Goal: Information Seeking & Learning: Learn about a topic

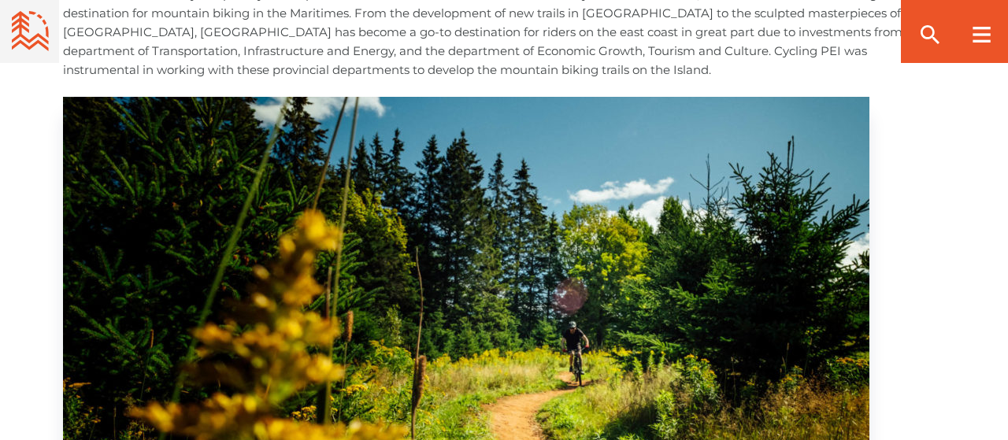
scroll to position [1065, 0]
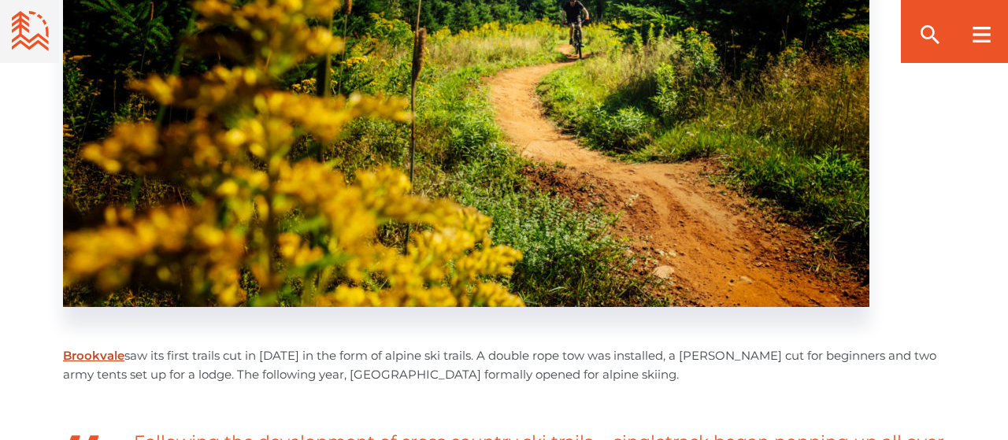
click at [93, 352] on link "Brookvale" at bounding box center [93, 355] width 61 height 15
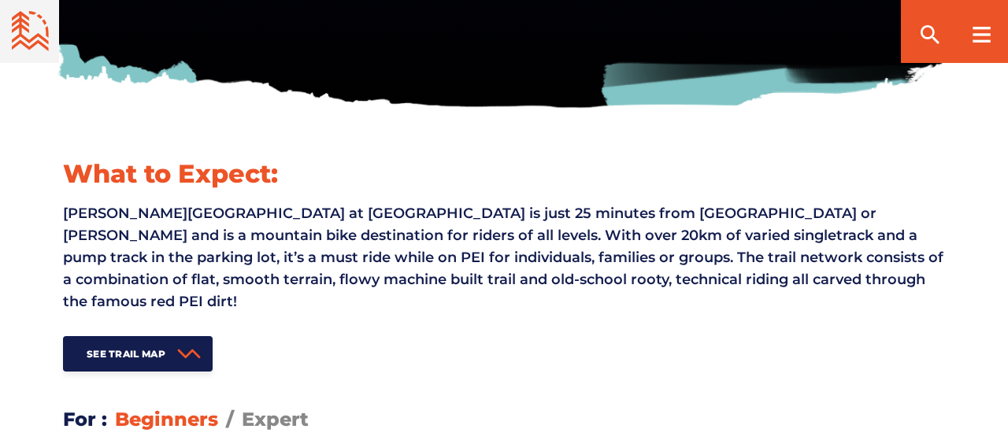
scroll to position [82, 0]
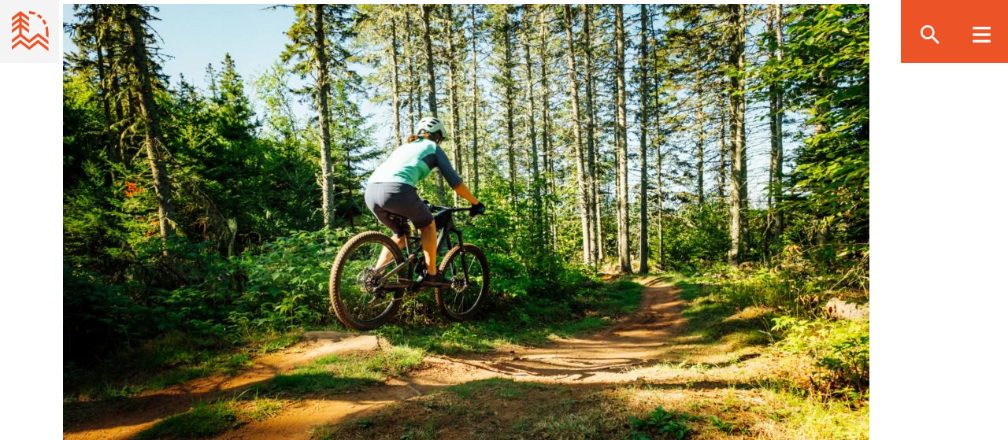
scroll to position [2950, 0]
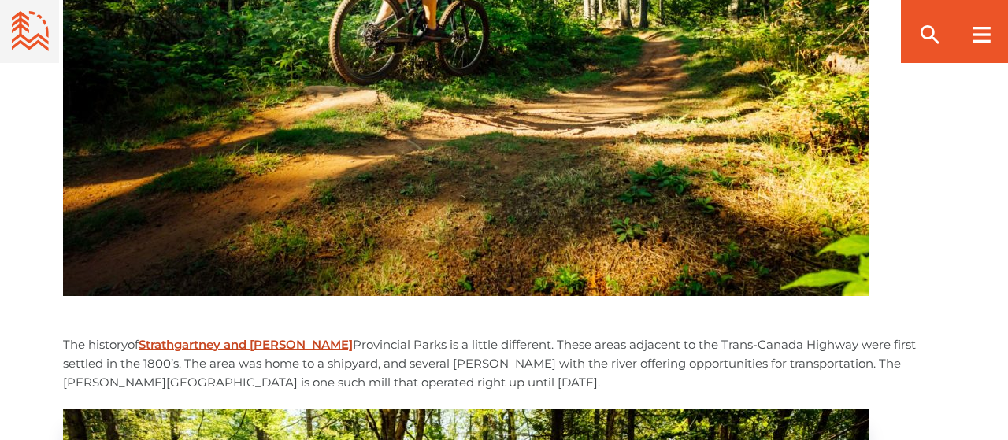
click at [276, 348] on link "Strathgartney and [PERSON_NAME]" at bounding box center [246, 344] width 214 height 15
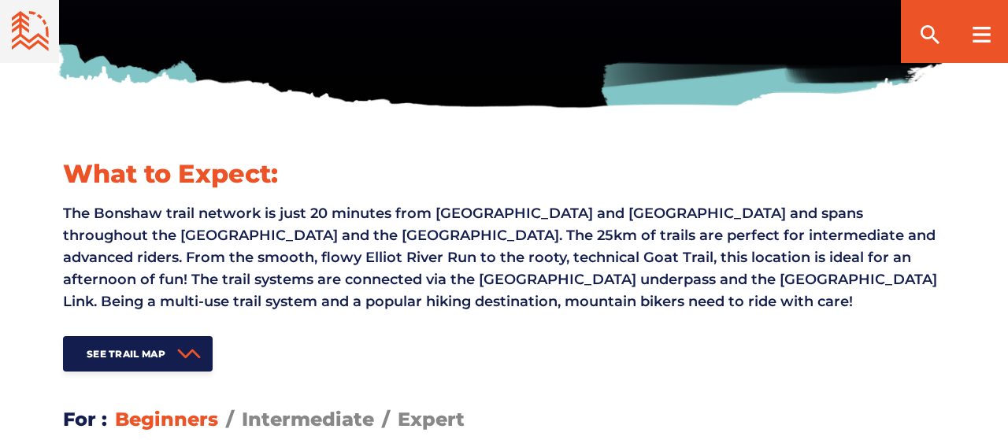
scroll to position [328, 0]
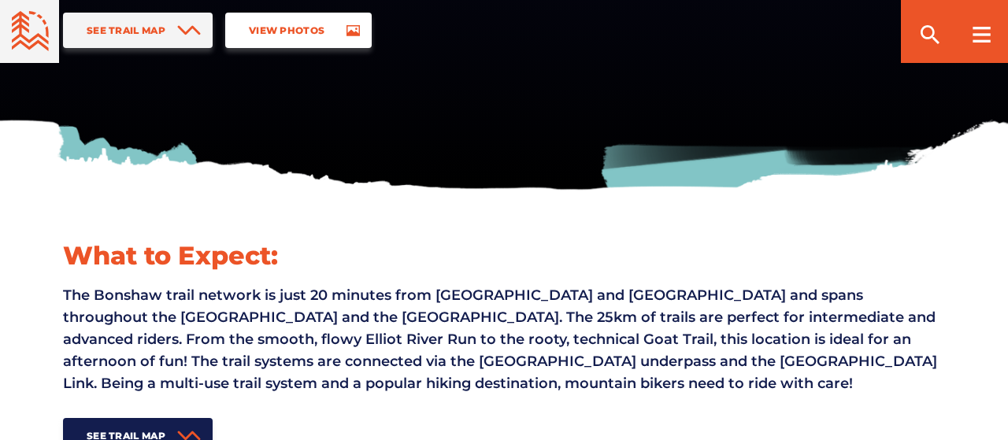
click at [288, 18] on link "View Photos" at bounding box center [298, 30] width 147 height 35
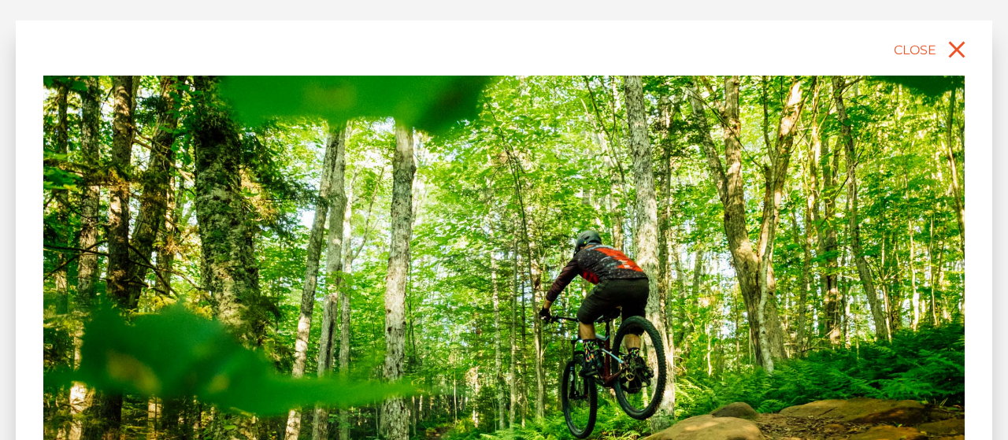
click at [779, 275] on img at bounding box center [504, 364] width 922 height 577
click at [850, 265] on img at bounding box center [504, 364] width 922 height 577
click at [949, 54] on icon "close" at bounding box center [957, 49] width 28 height 28
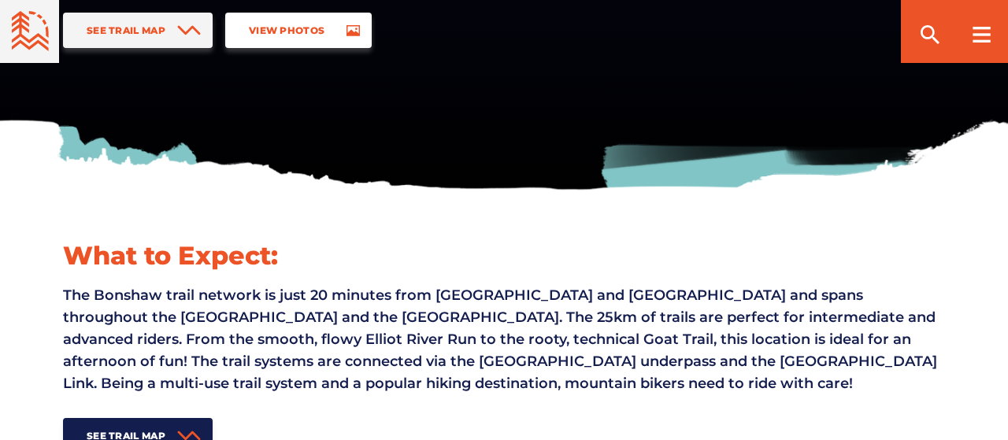
click at [332, 45] on link "View Photos" at bounding box center [298, 30] width 147 height 35
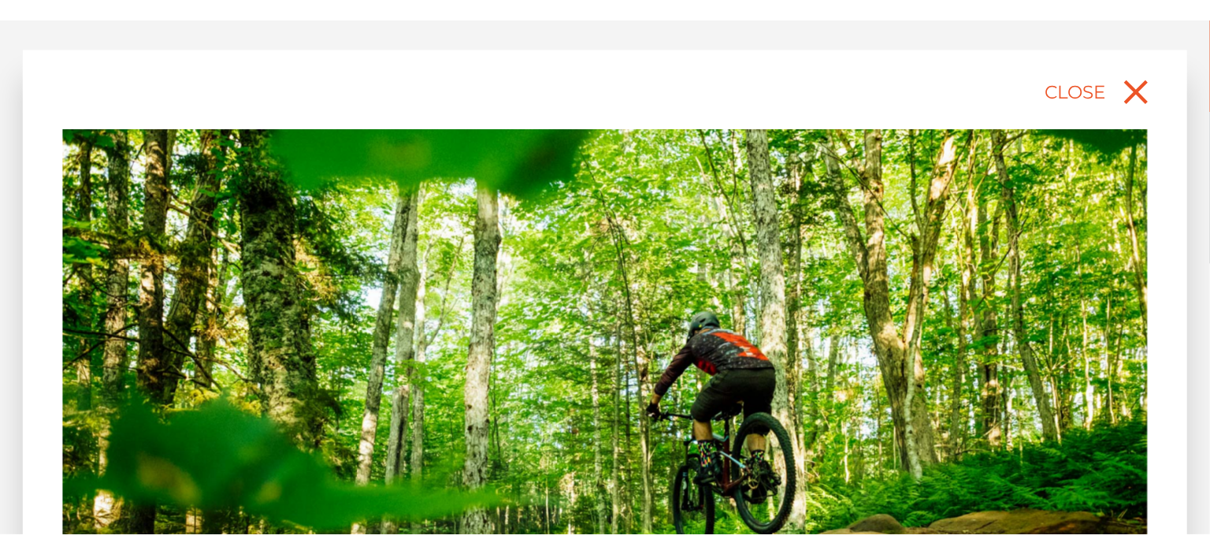
scroll to position [351, 0]
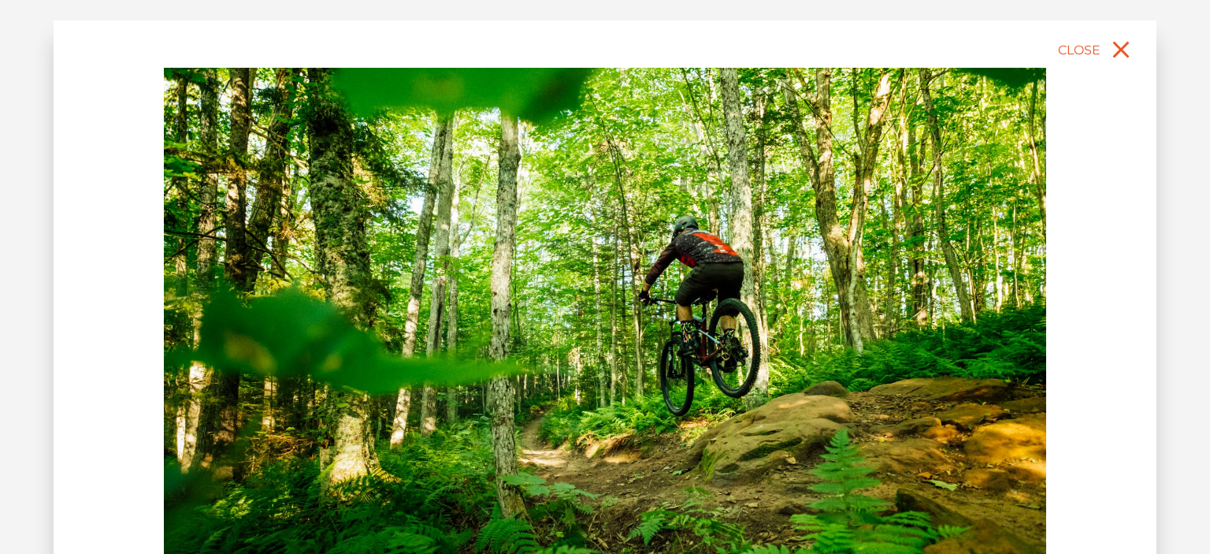
click at [1008, 273] on div "slide 2 of 12" at bounding box center [605, 379] width 1103 height 719
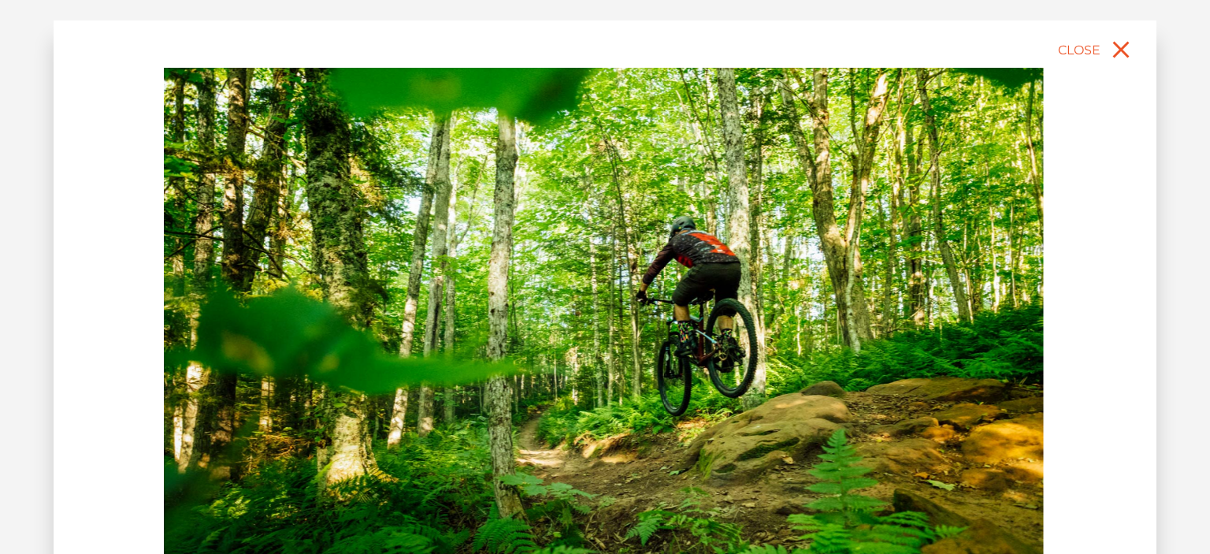
drag, startPoint x: 783, startPoint y: 292, endPoint x: 814, endPoint y: 288, distance: 31.1
click at [814, 288] on img at bounding box center [602, 344] width 882 height 552
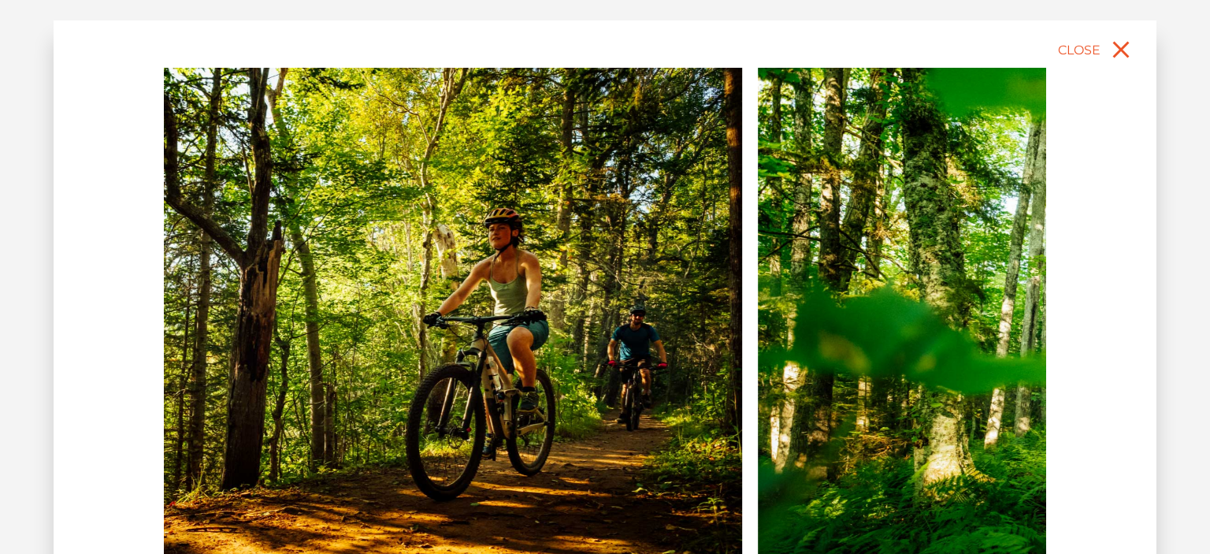
drag, startPoint x: 604, startPoint y: 288, endPoint x: 436, endPoint y: 313, distance: 169.6
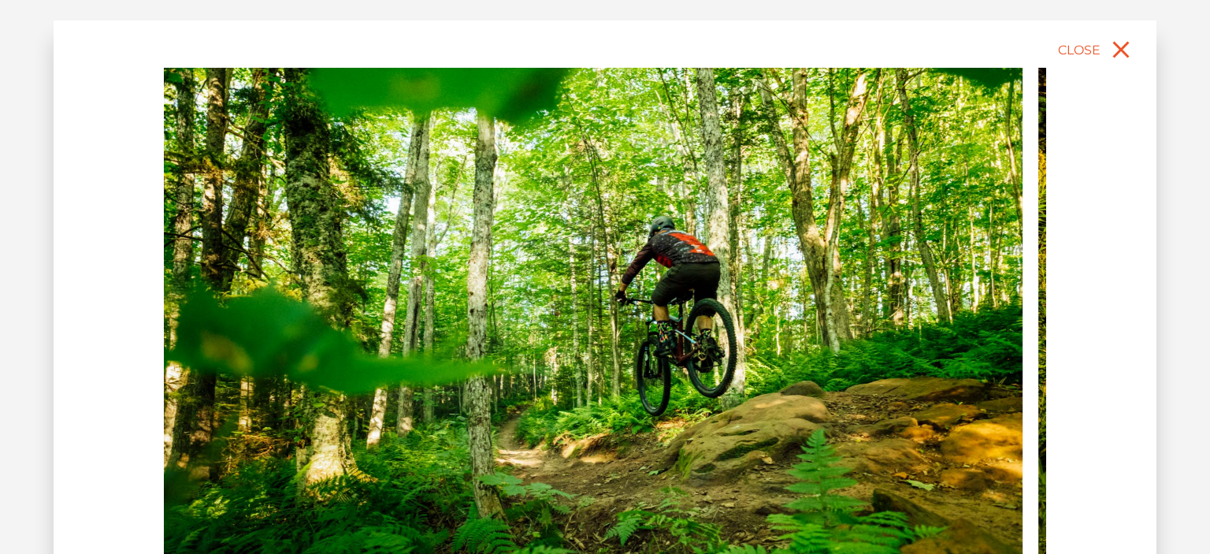
drag, startPoint x: 727, startPoint y: 307, endPoint x: 340, endPoint y: 360, distance: 390.4
click at [383, 351] on img at bounding box center [581, 344] width 882 height 552
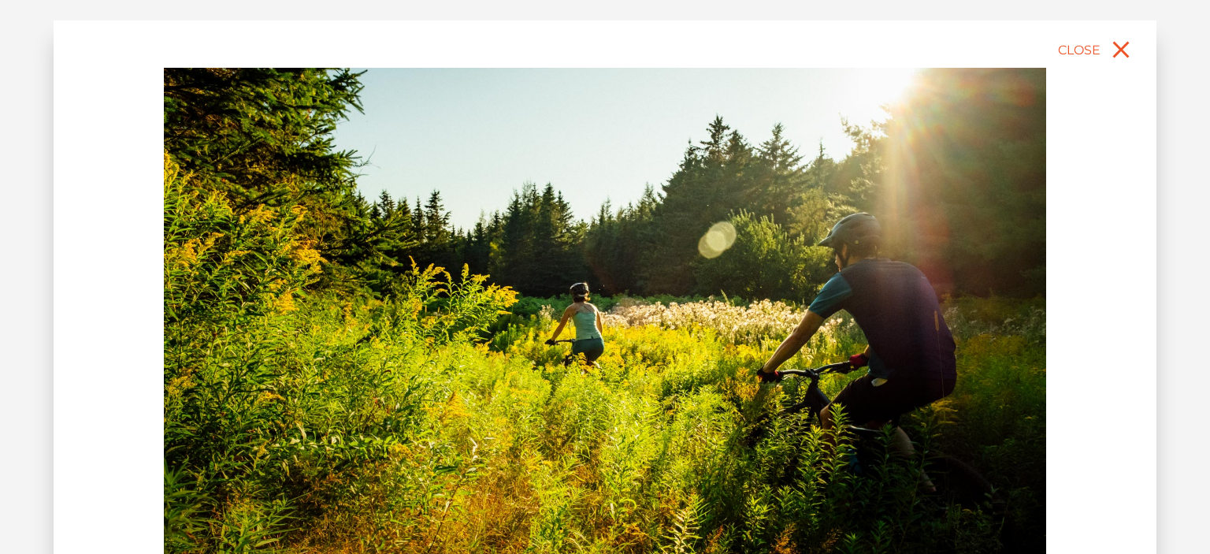
drag, startPoint x: 275, startPoint y: 344, endPoint x: 214, endPoint y: 362, distance: 64.3
click at [250, 351] on img at bounding box center [605, 344] width 882 height 552
drag, startPoint x: 83, startPoint y: 367, endPoint x: 39, endPoint y: 379, distance: 45.7
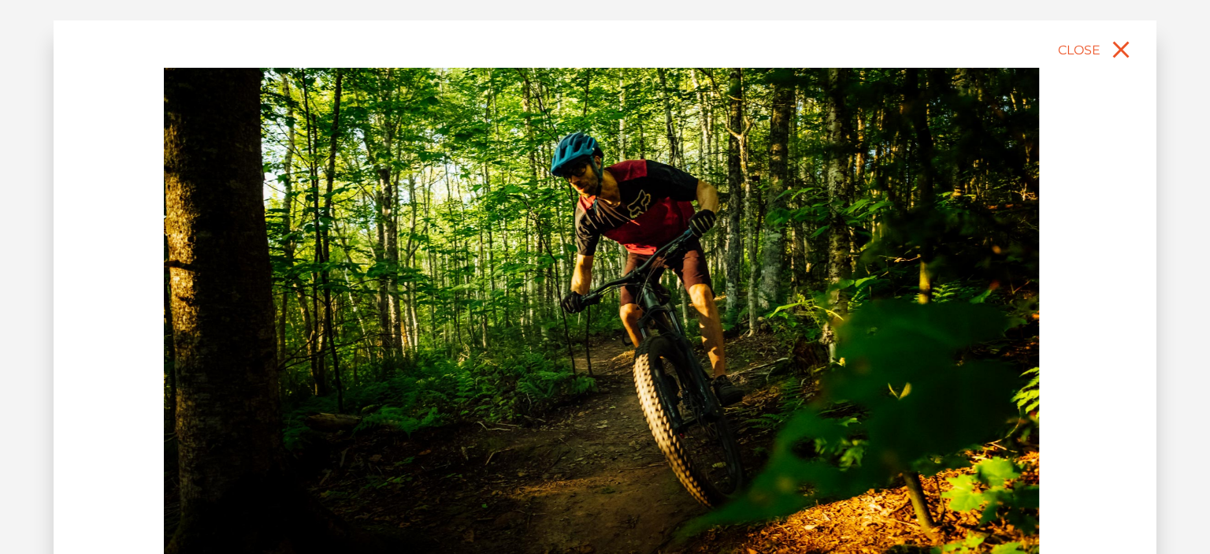
drag, startPoint x: 756, startPoint y: 310, endPoint x: 349, endPoint y: 382, distance: 412.9
click at [468, 377] on img at bounding box center [598, 344] width 882 height 552
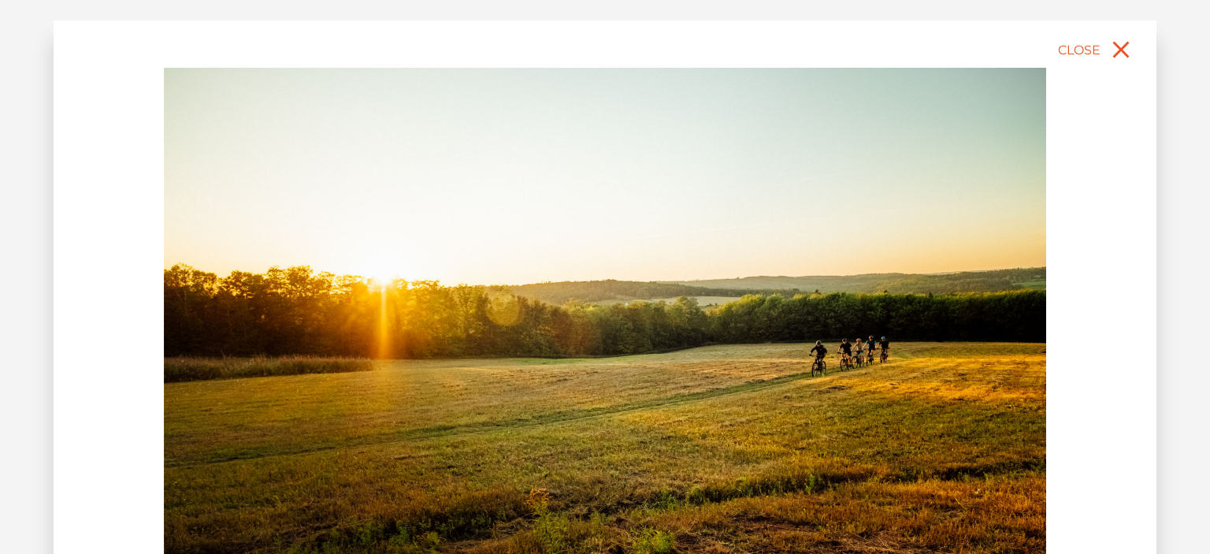
drag, startPoint x: 830, startPoint y: 317, endPoint x: 326, endPoint y: 339, distance: 503.9
click at [360, 335] on img at bounding box center [605, 344] width 882 height 552
drag, startPoint x: 698, startPoint y: 324, endPoint x: 371, endPoint y: 342, distance: 327.5
click at [481, 341] on img at bounding box center [605, 344] width 882 height 552
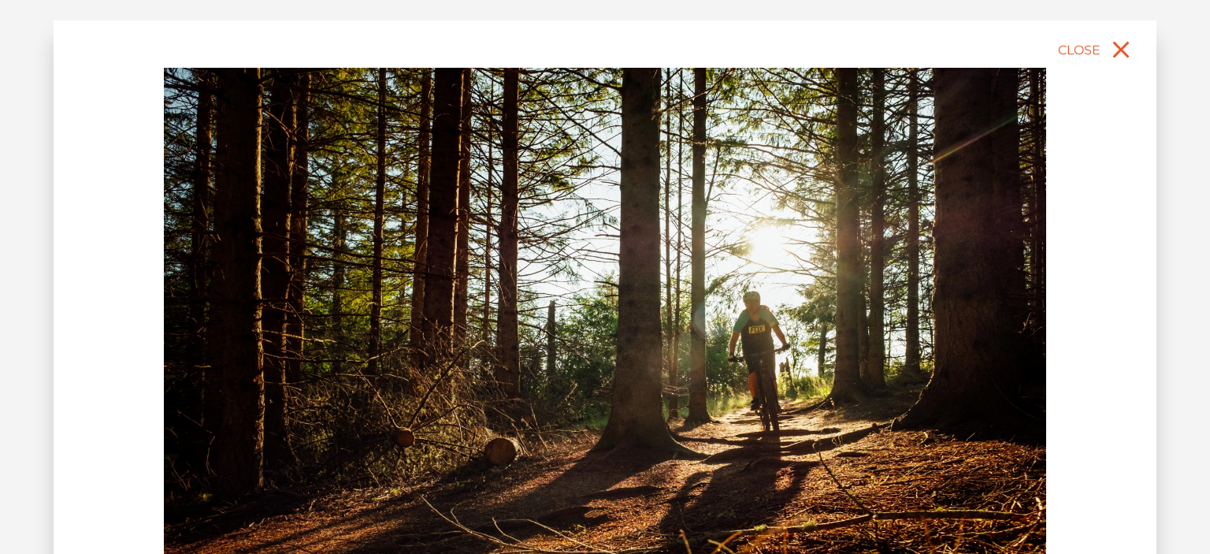
drag, startPoint x: 514, startPoint y: 362, endPoint x: 329, endPoint y: 373, distance: 185.5
click at [399, 373] on img at bounding box center [605, 344] width 882 height 552
drag, startPoint x: 708, startPoint y: 367, endPoint x: 109, endPoint y: 402, distance: 599.8
click at [279, 399] on img at bounding box center [605, 344] width 882 height 552
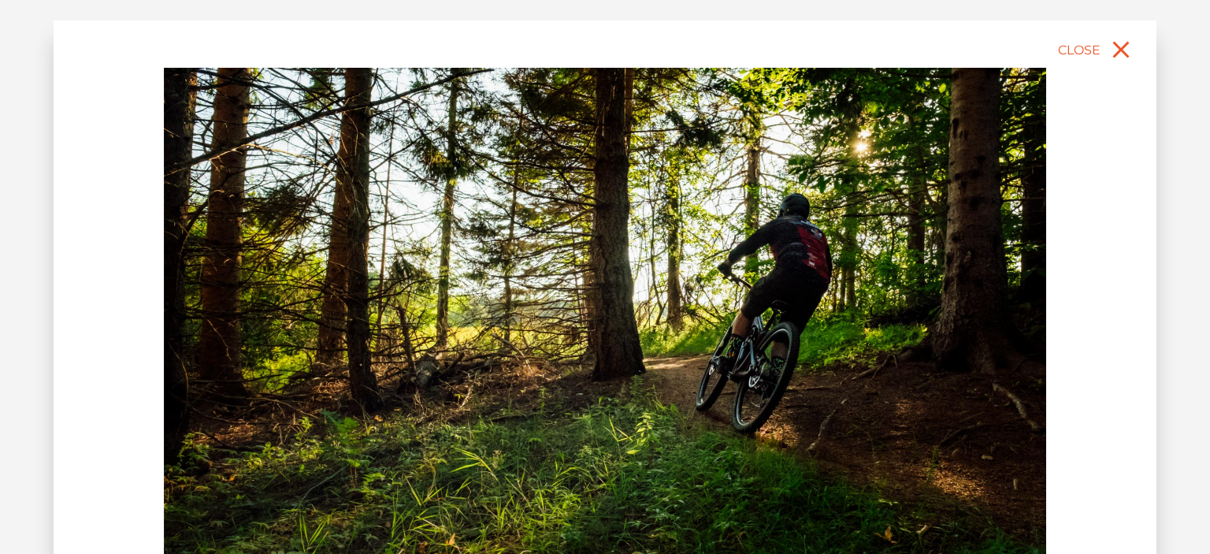
drag, startPoint x: 745, startPoint y: 350, endPoint x: 188, endPoint y: 440, distance: 564.3
click at [225, 438] on img at bounding box center [605, 344] width 882 height 552
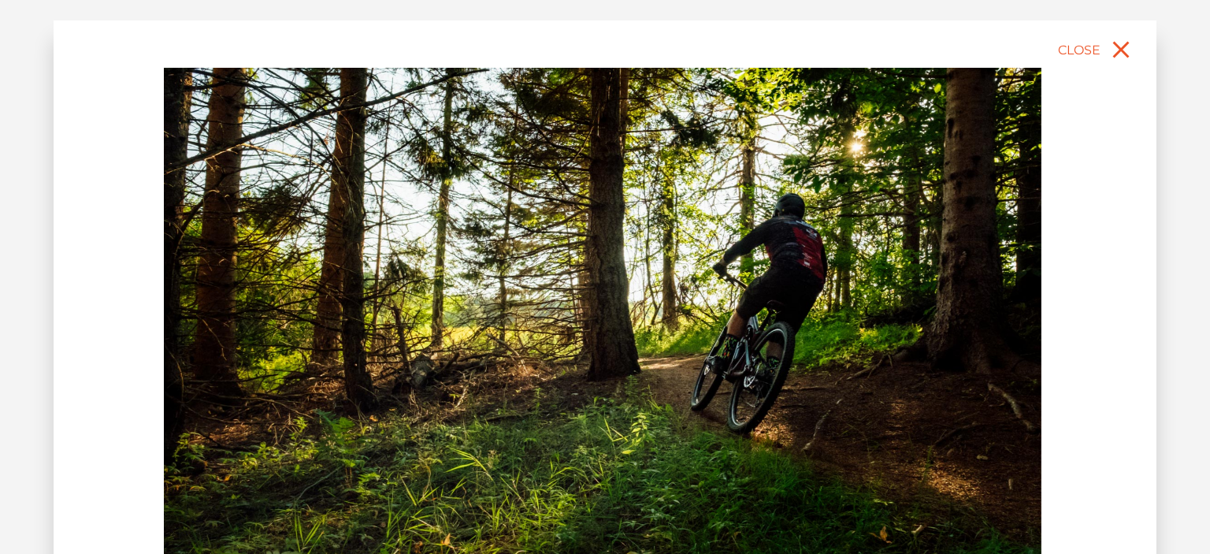
drag, startPoint x: 630, startPoint y: 373, endPoint x: 72, endPoint y: 402, distance: 558.5
click at [184, 402] on img at bounding box center [600, 344] width 882 height 552
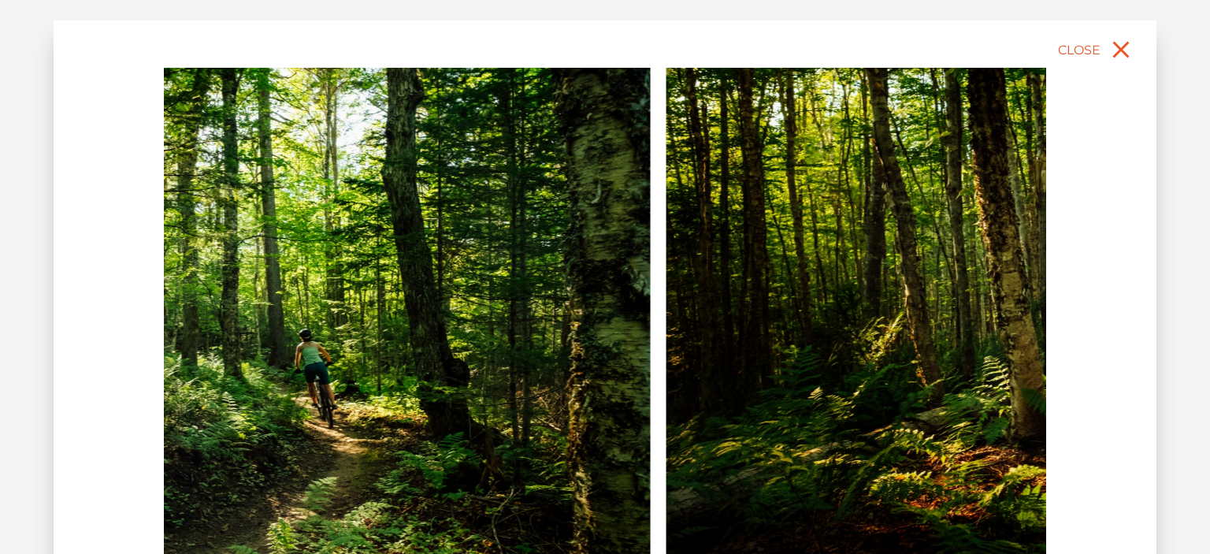
drag, startPoint x: 459, startPoint y: 403, endPoint x: 248, endPoint y: 421, distance: 211.1
click at [226, 431] on img at bounding box center [209, 344] width 882 height 552
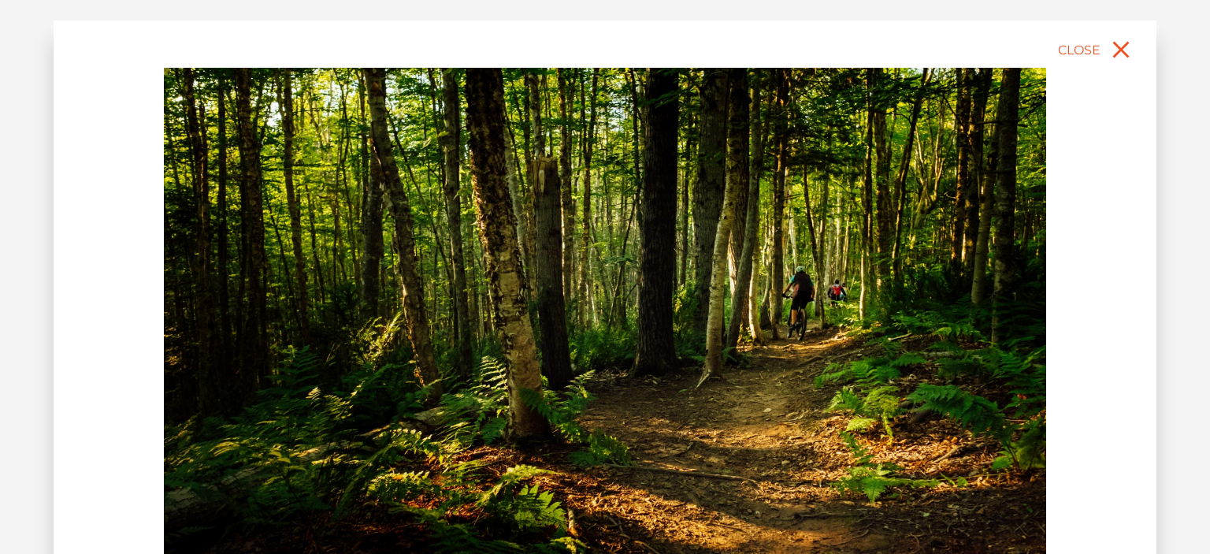
drag, startPoint x: 178, startPoint y: 395, endPoint x: 156, endPoint y: 389, distance: 22.7
click at [159, 395] on div "slide 9 of 12" at bounding box center [605, 379] width 1103 height 719
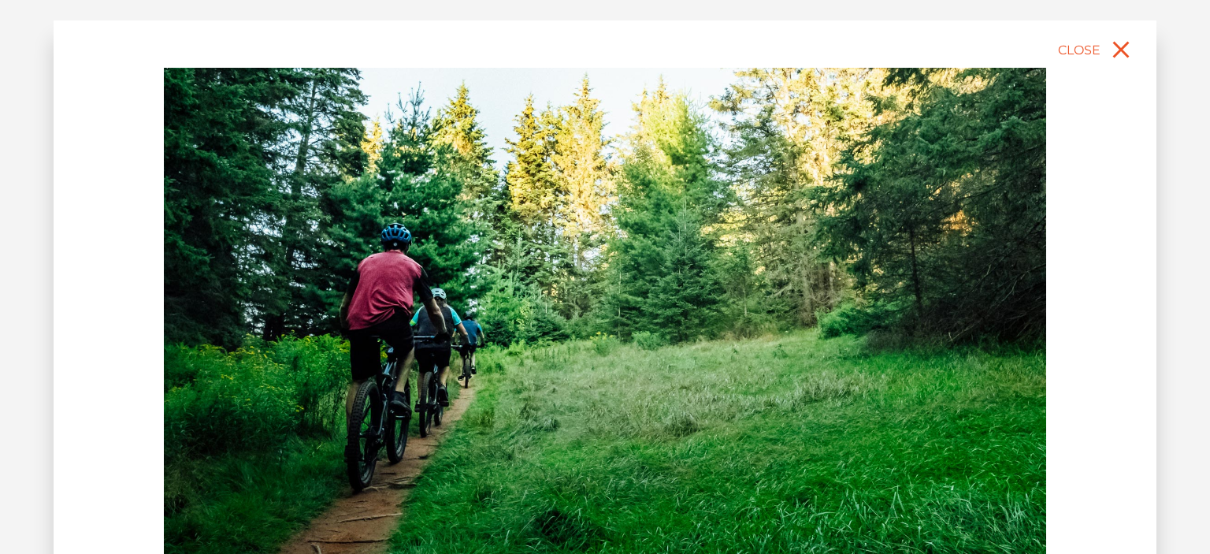
drag, startPoint x: 197, startPoint y: 318, endPoint x: -20, endPoint y: 326, distance: 217.6
drag, startPoint x: 644, startPoint y: 311, endPoint x: 95, endPoint y: 323, distance: 549.3
click at [73, 332] on div "slide 10 of 12" at bounding box center [605, 379] width 1103 height 719
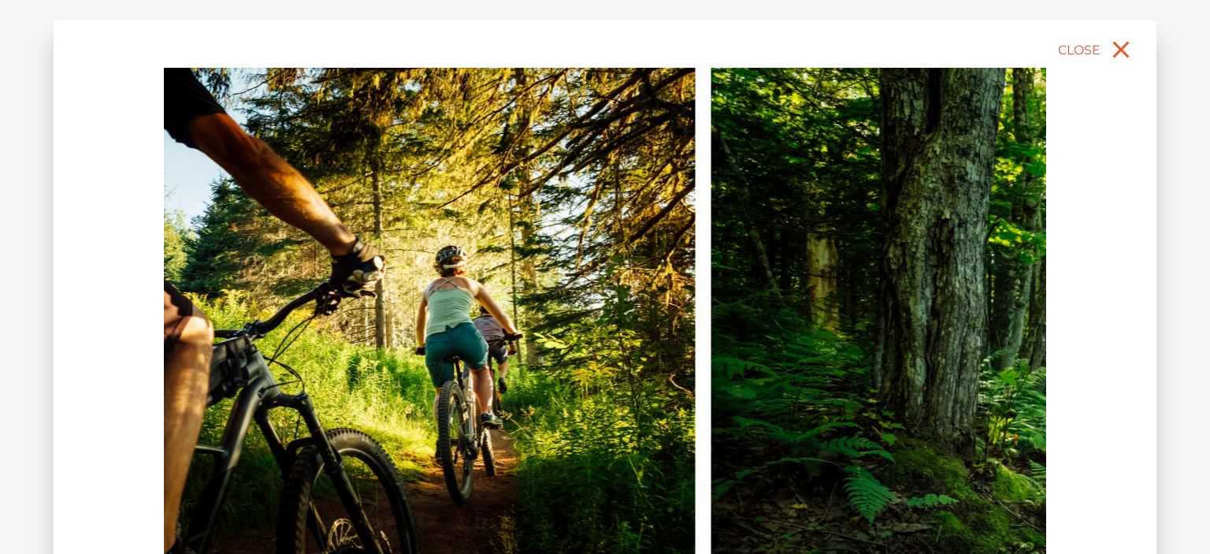
drag, startPoint x: 623, startPoint y: 329, endPoint x: 263, endPoint y: 365, distance: 361.8
click at [347, 355] on img at bounding box center [254, 344] width 882 height 552
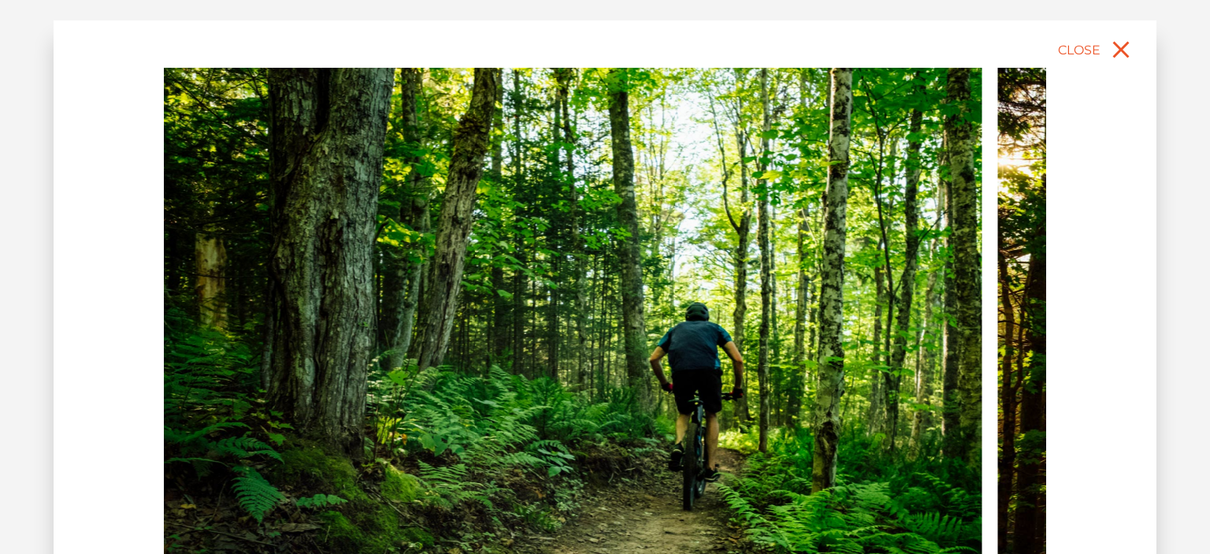
drag, startPoint x: 696, startPoint y: 370, endPoint x: 166, endPoint y: 392, distance: 530.7
click at [416, 387] on img at bounding box center [540, 344] width 882 height 552
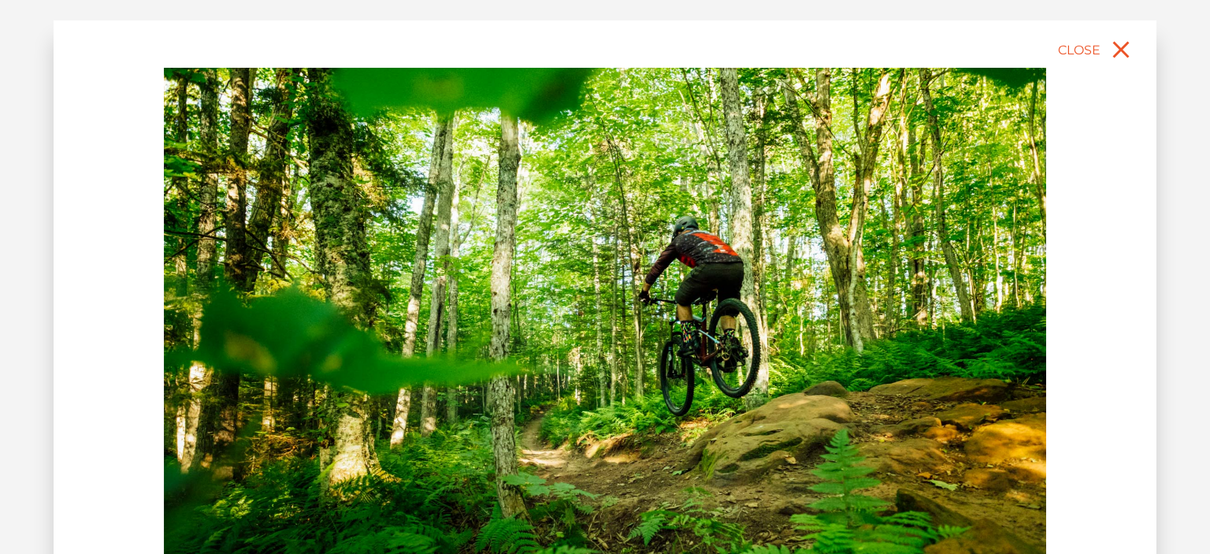
drag, startPoint x: 242, startPoint y: 351, endPoint x: 18, endPoint y: 345, distance: 223.8
click at [24, 350] on div "slide 14 of 12" at bounding box center [605, 277] width 1179 height 522
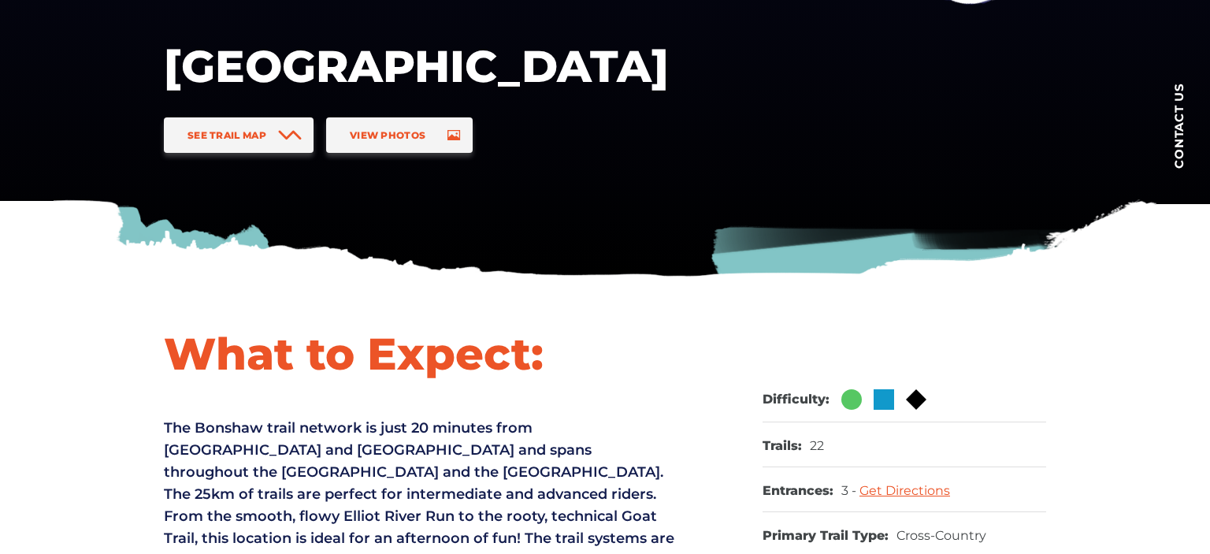
scroll to position [102, 0]
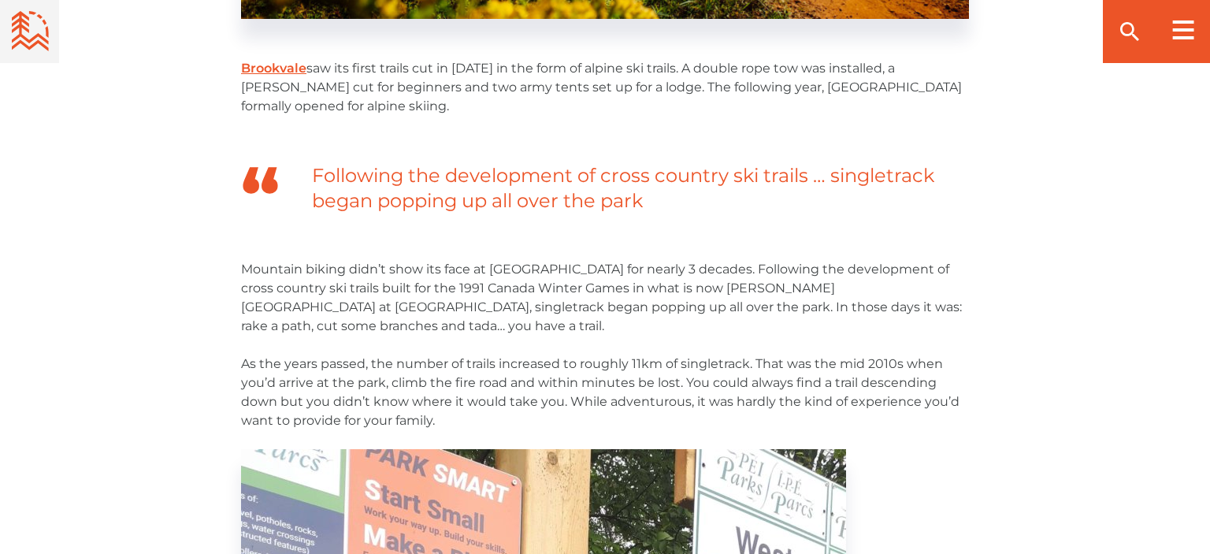
scroll to position [1119, 0]
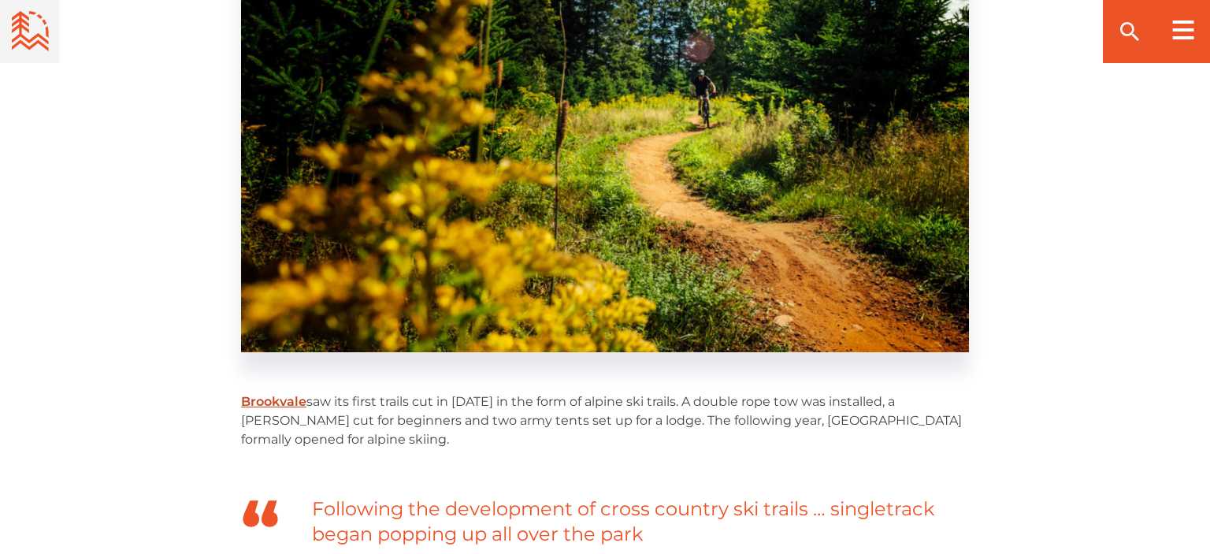
click at [287, 394] on link "Brookvale" at bounding box center [273, 401] width 65 height 15
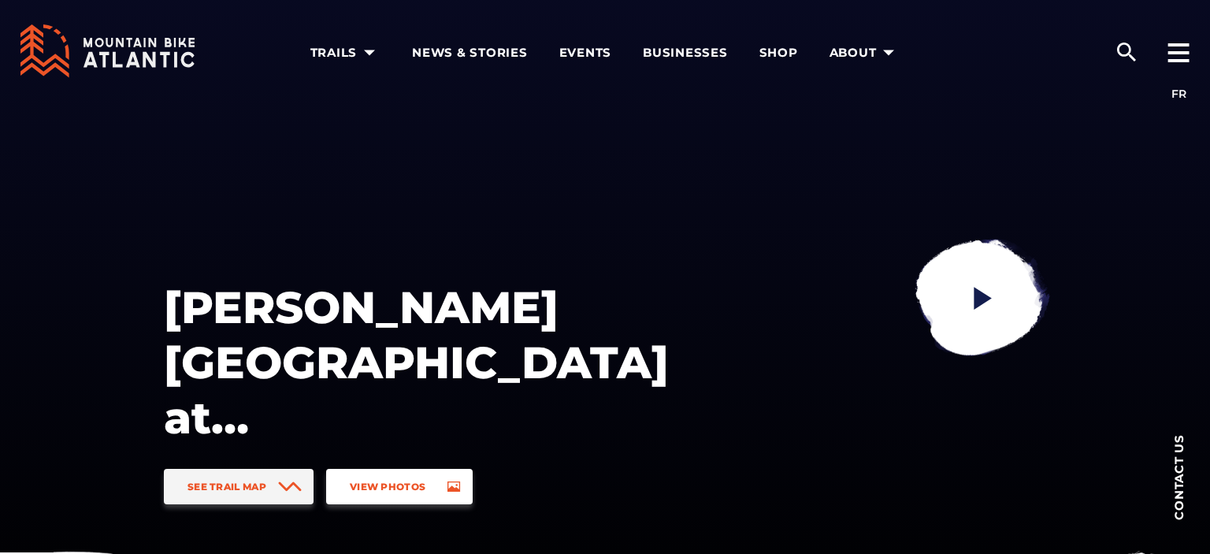
click at [433, 488] on link "View Photos" at bounding box center [399, 486] width 147 height 35
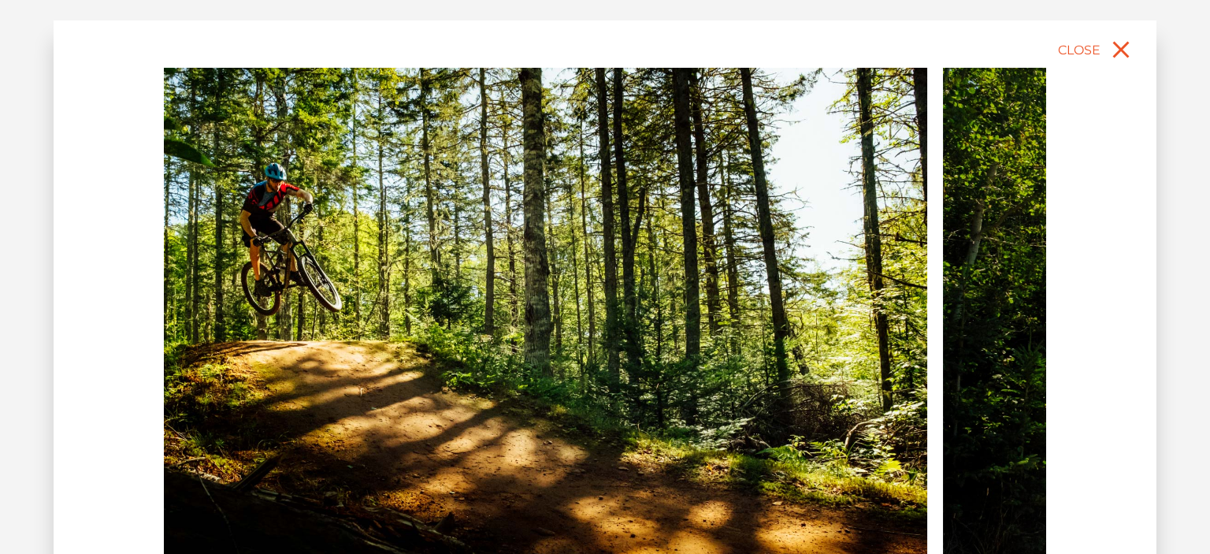
drag, startPoint x: 731, startPoint y: 271, endPoint x: 517, endPoint y: 286, distance: 214.8
click at [382, 313] on img at bounding box center [486, 344] width 882 height 552
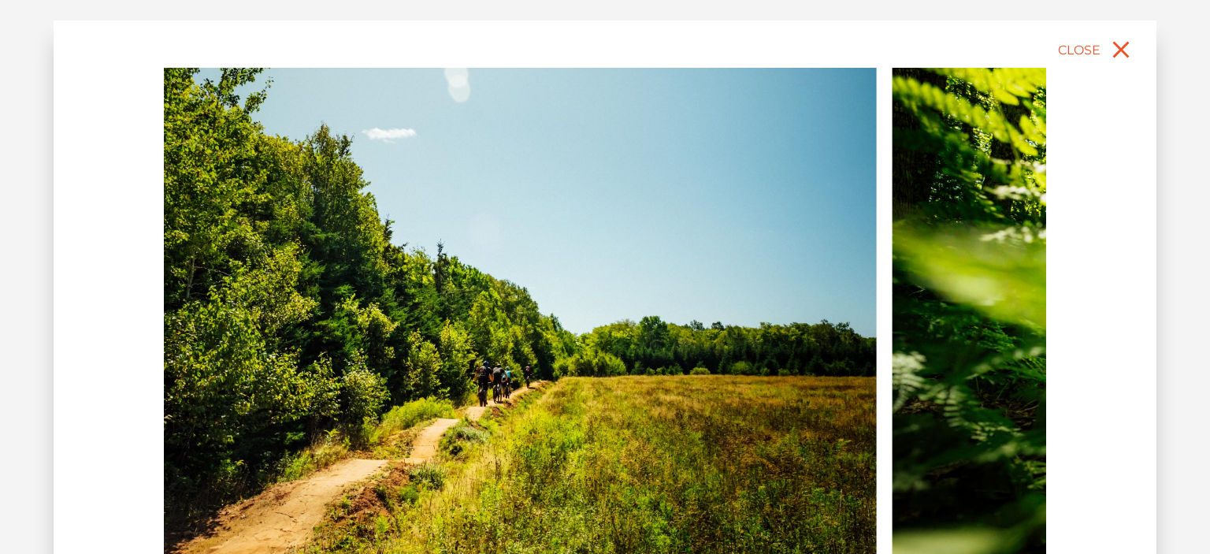
drag, startPoint x: 773, startPoint y: 279, endPoint x: 451, endPoint y: 273, distance: 322.3
click at [466, 273] on img at bounding box center [435, 344] width 882 height 552
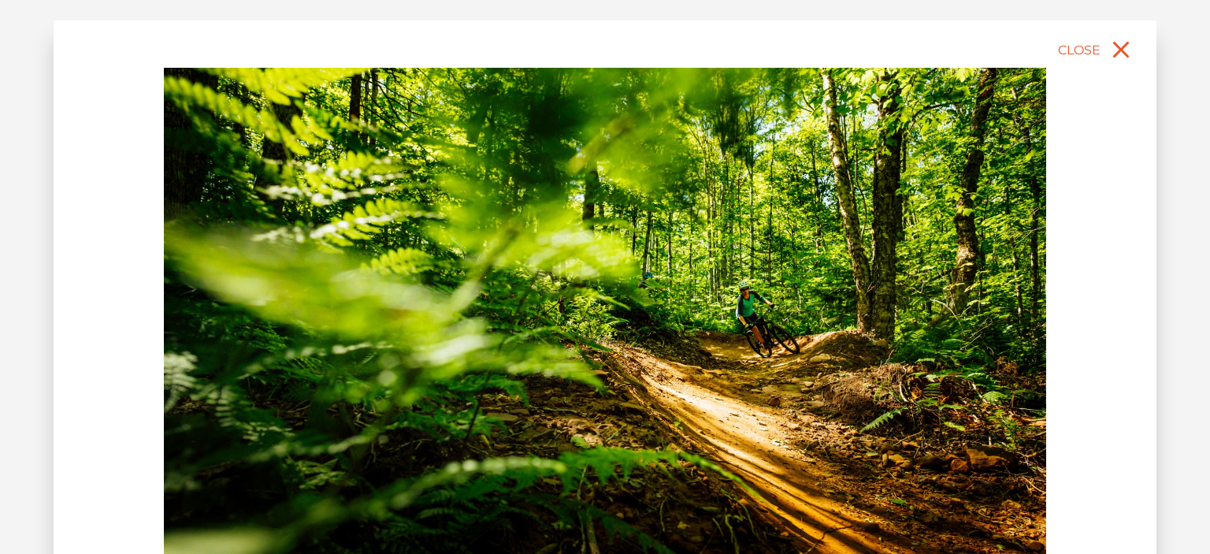
drag, startPoint x: 755, startPoint y: 277, endPoint x: 440, endPoint y: 273, distance: 315.2
click at [482, 266] on img at bounding box center [605, 344] width 882 height 552
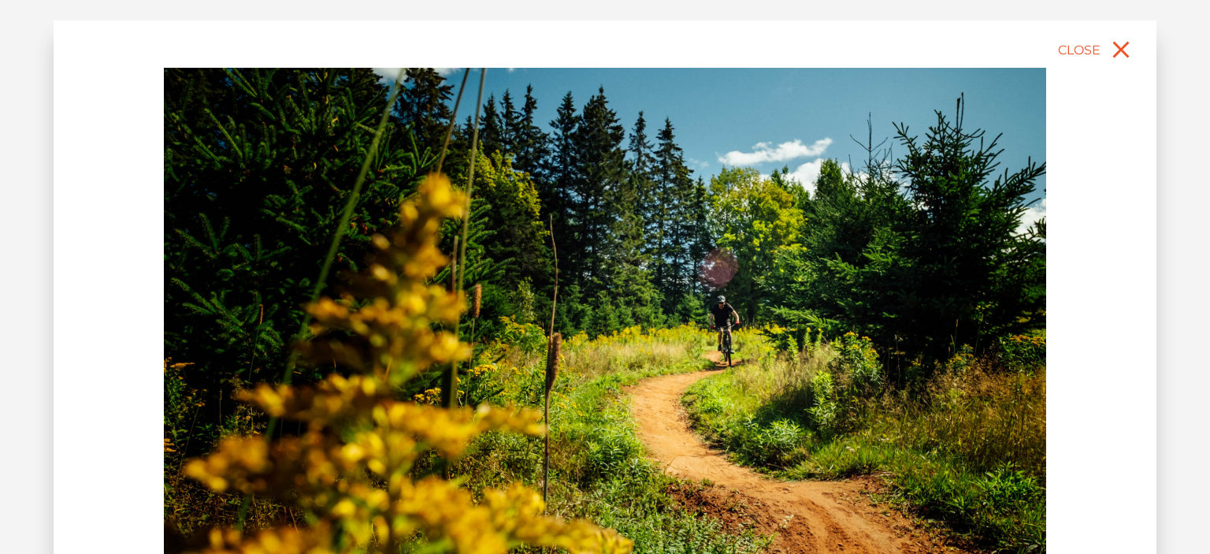
drag, startPoint x: 830, startPoint y: 308, endPoint x: 452, endPoint y: 318, distance: 378.3
click at [474, 317] on img at bounding box center [605, 344] width 882 height 552
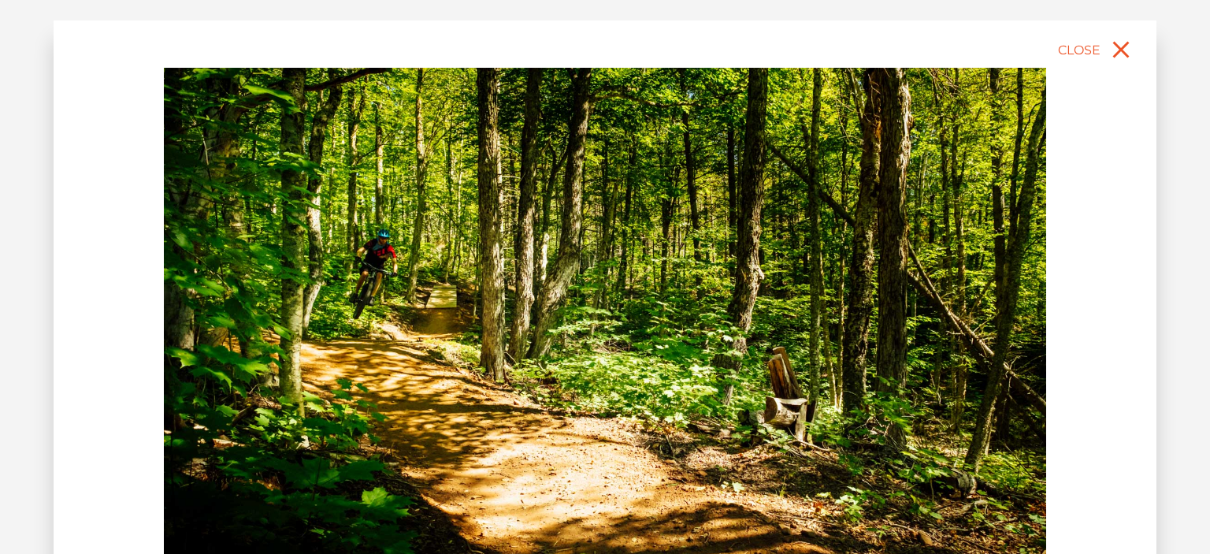
drag, startPoint x: 818, startPoint y: 277, endPoint x: 299, endPoint y: 277, distance: 519.2
click at [346, 282] on img at bounding box center [605, 344] width 882 height 552
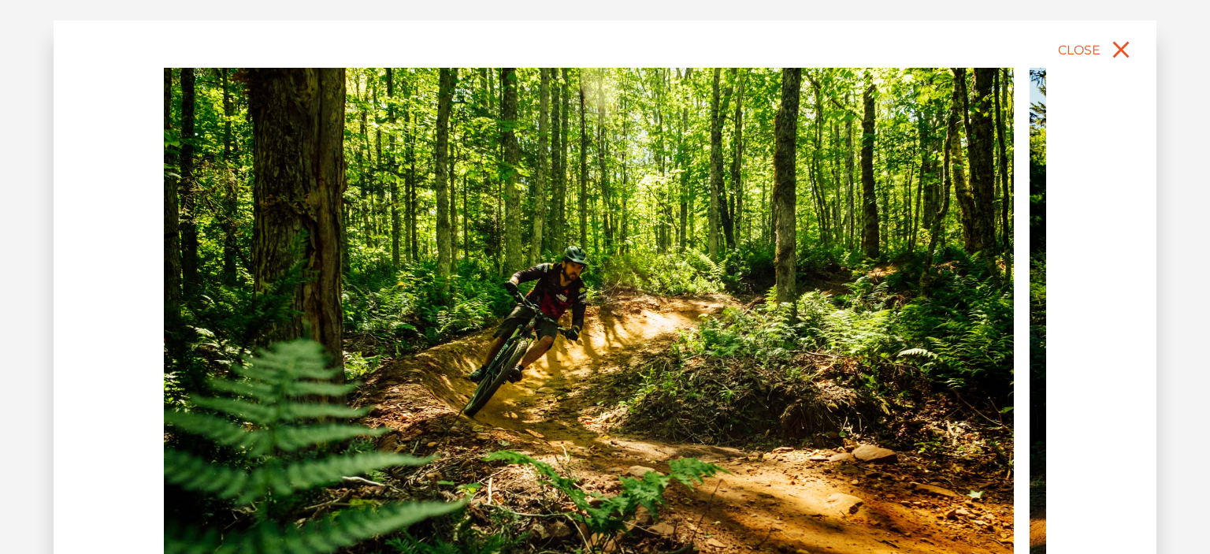
drag, startPoint x: 819, startPoint y: 265, endPoint x: 233, endPoint y: 339, distance: 590.0
click at [306, 335] on img at bounding box center [573, 344] width 882 height 552
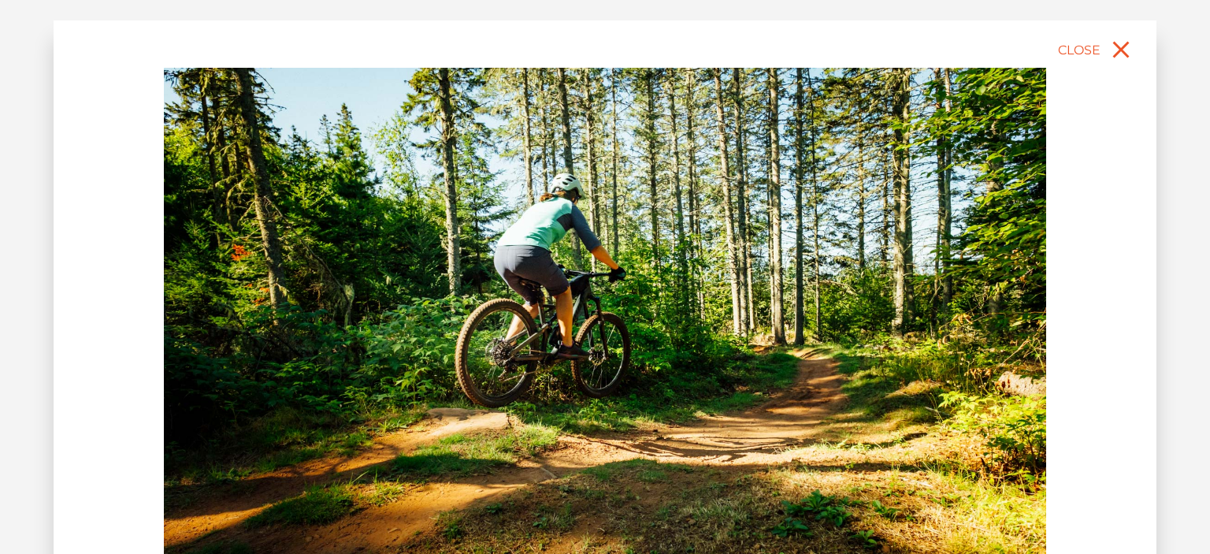
drag, startPoint x: 758, startPoint y: 279, endPoint x: 415, endPoint y: 274, distance: 342.8
click at [415, 274] on img at bounding box center [605, 344] width 882 height 552
drag, startPoint x: 753, startPoint y: 302, endPoint x: 311, endPoint y: 334, distance: 443.2
click at [485, 332] on img at bounding box center [605, 344] width 882 height 552
drag, startPoint x: 789, startPoint y: 320, endPoint x: 429, endPoint y: 348, distance: 360.4
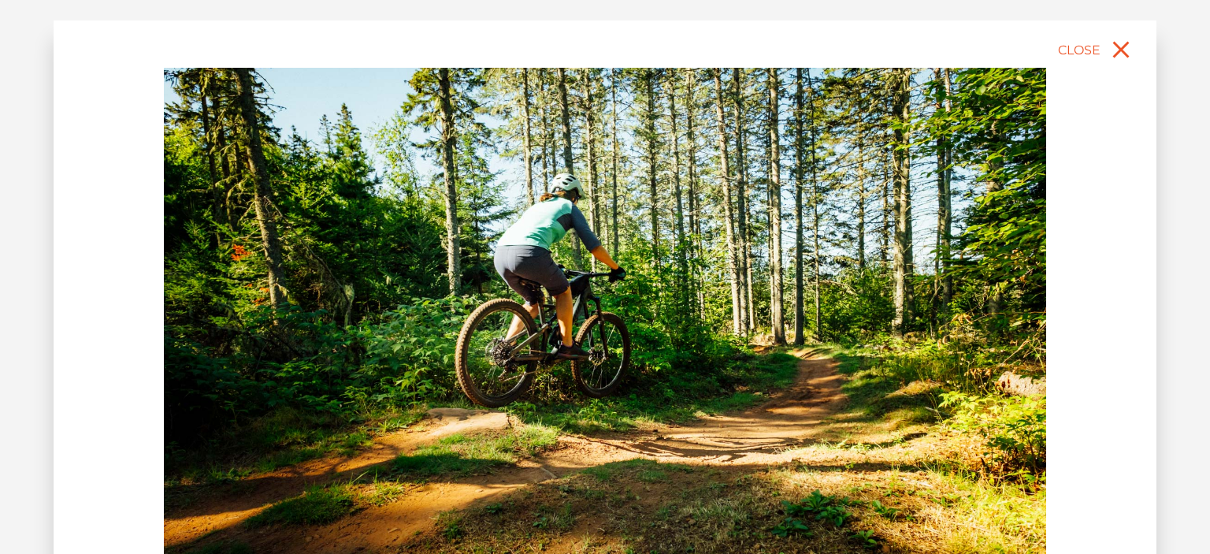
click at [456, 344] on img at bounding box center [605, 344] width 882 height 552
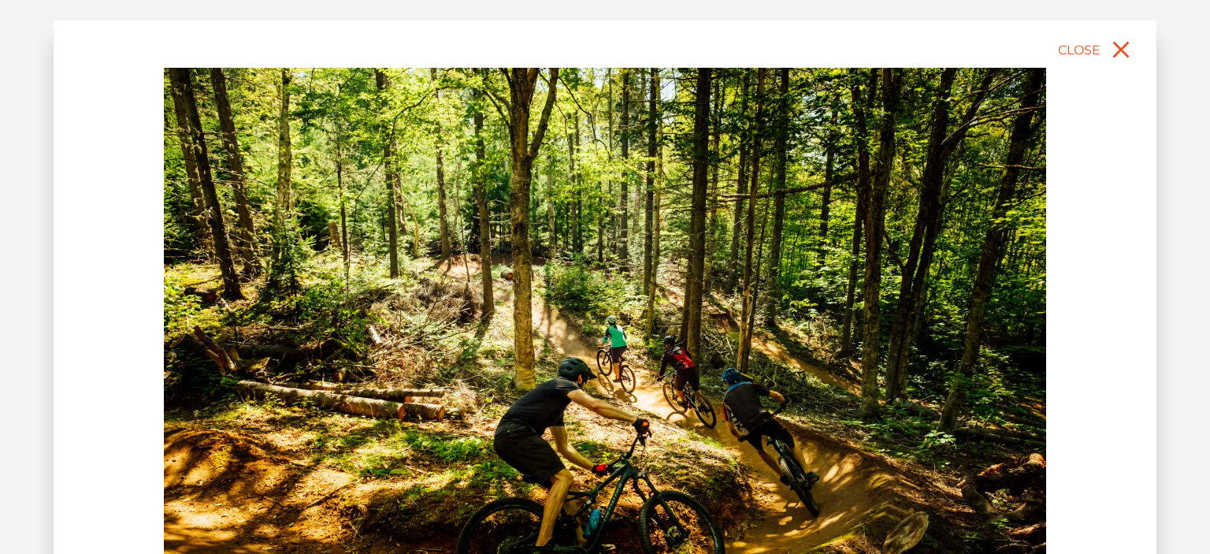
drag, startPoint x: 818, startPoint y: 324, endPoint x: 677, endPoint y: 325, distance: 141.0
click at [698, 324] on img at bounding box center [605, 344] width 882 height 552
drag, startPoint x: 511, startPoint y: 280, endPoint x: 440, endPoint y: 282, distance: 70.9
click at [440, 282] on img at bounding box center [605, 344] width 882 height 552
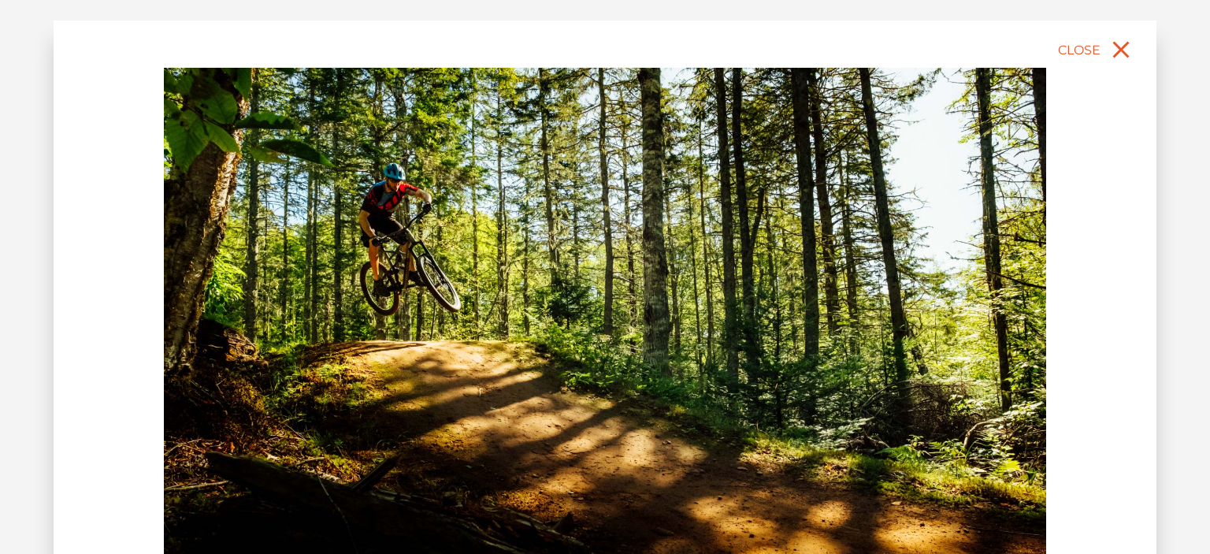
drag, startPoint x: 761, startPoint y: 284, endPoint x: 233, endPoint y: 306, distance: 528.3
click at [430, 280] on img at bounding box center [605, 344] width 882 height 552
drag, startPoint x: 748, startPoint y: 298, endPoint x: 377, endPoint y: 327, distance: 372.2
click at [446, 315] on img at bounding box center [605, 344] width 882 height 552
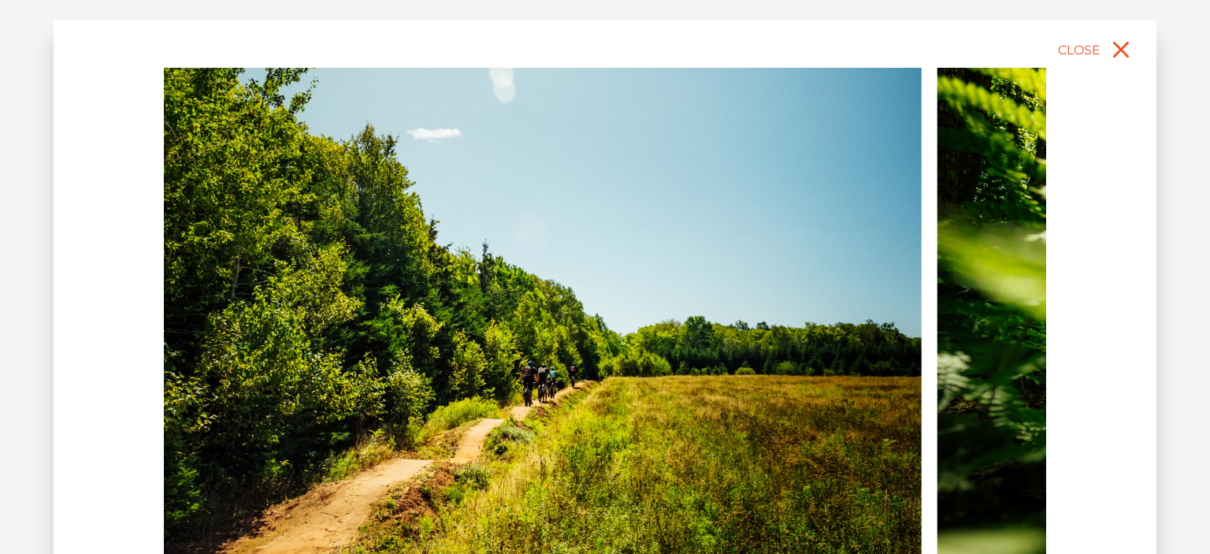
drag, startPoint x: 706, startPoint y: 316, endPoint x: 397, endPoint y: 355, distance: 311.2
click at [478, 349] on img at bounding box center [480, 344] width 882 height 552
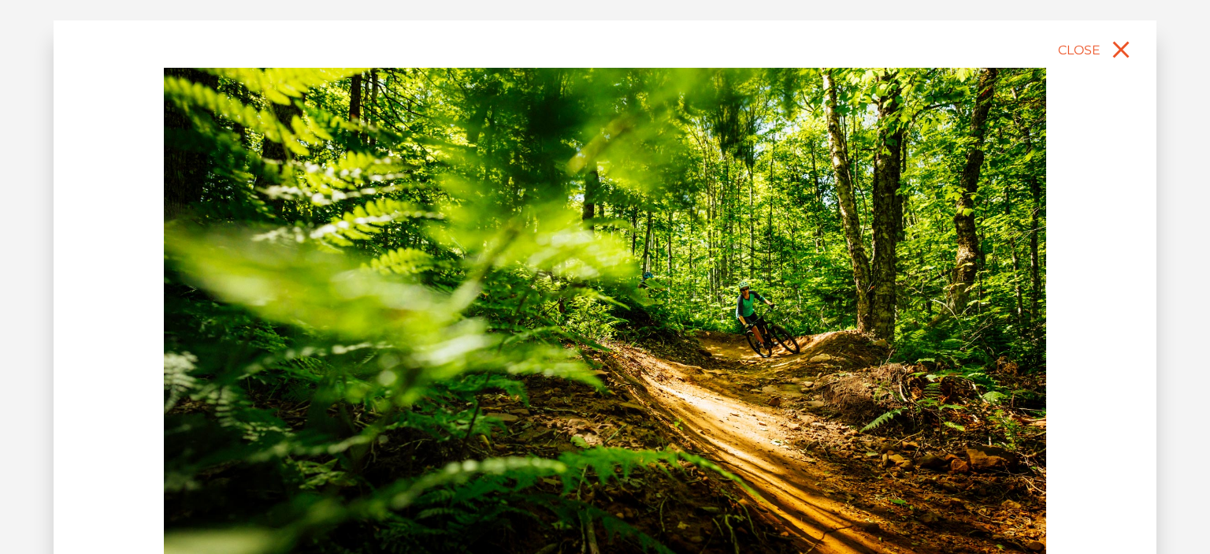
drag, startPoint x: 705, startPoint y: 342, endPoint x: 518, endPoint y: 348, distance: 186.8
click at [538, 345] on img at bounding box center [605, 344] width 882 height 552
